Goal: Complete application form

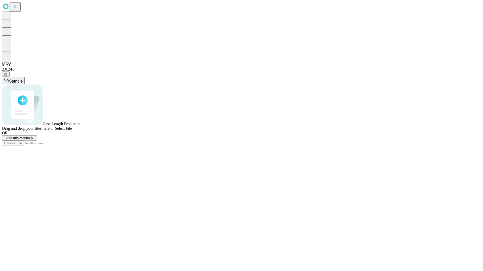
click at [33, 140] on span "Add Info Manually" at bounding box center [19, 138] width 27 height 4
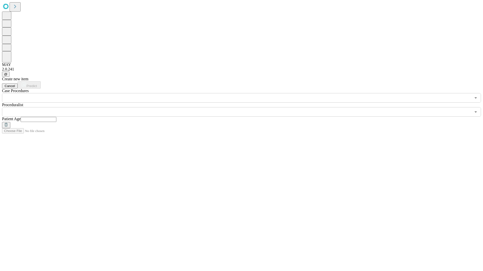
click at [56, 117] on input "text" at bounding box center [39, 119] width 36 height 5
type input "***"
click at [245, 107] on input "text" at bounding box center [236, 112] width 469 height 10
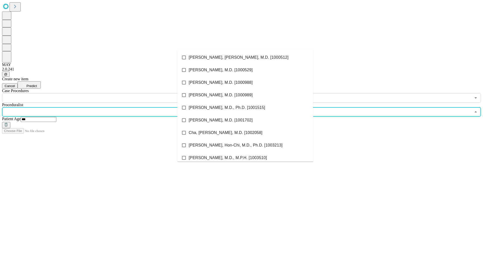
click at [245, 58] on li "[PERSON_NAME], [PERSON_NAME], M.D. [1000512]" at bounding box center [245, 57] width 136 height 13
click at [106, 93] on input "text" at bounding box center [236, 98] width 469 height 10
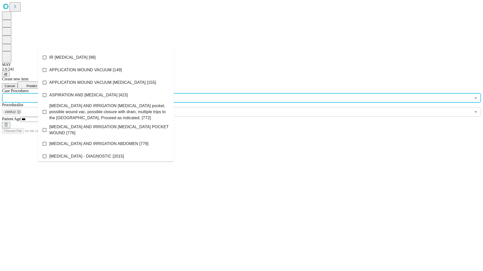
click at [106, 58] on li "IR [MEDICAL_DATA] [98]" at bounding box center [106, 57] width 136 height 13
